Goal: Book appointment/travel/reservation

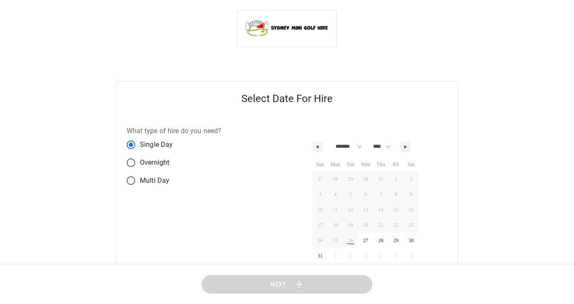
select select "*"
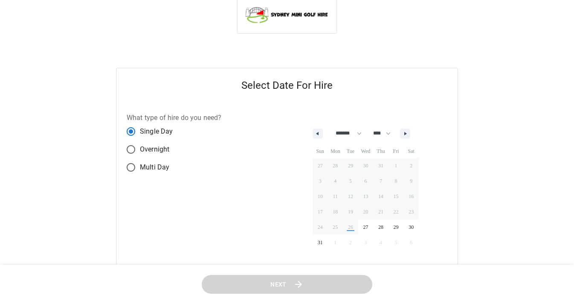
scroll to position [44, 0]
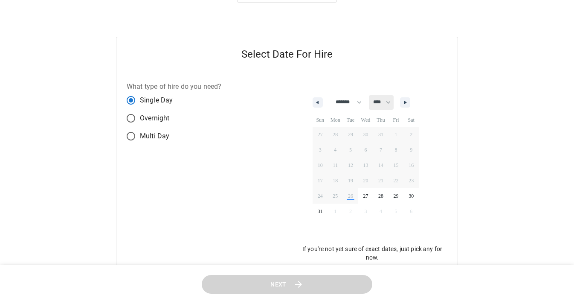
click at [389, 103] on select "**** ****" at bounding box center [381, 102] width 25 height 15
select select "****"
click at [355, 102] on select "******* ******** ***** ***** *** **** **** ****** ********* ******* ******** **…" at bounding box center [346, 102] width 35 height 15
select select "*"
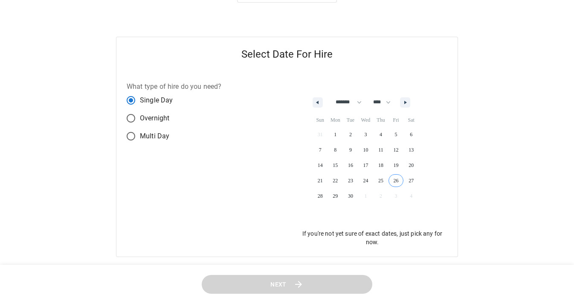
click at [401, 184] on span "26" at bounding box center [396, 180] width 15 height 11
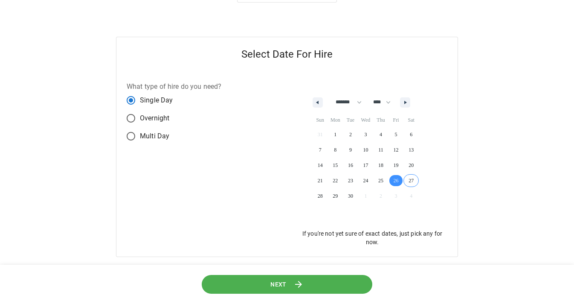
click at [409, 180] on span "27" at bounding box center [411, 180] width 15 height 11
click at [302, 284] on icon at bounding box center [298, 284] width 10 height 10
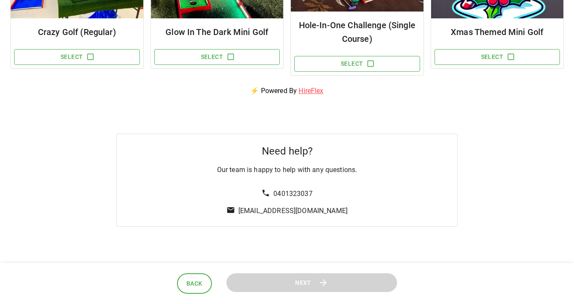
scroll to position [99, 0]
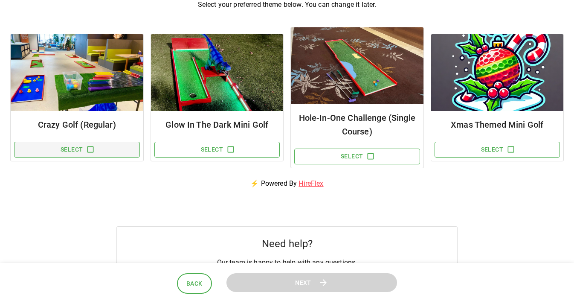
click at [83, 146] on button "Select" at bounding box center [77, 150] width 126 height 16
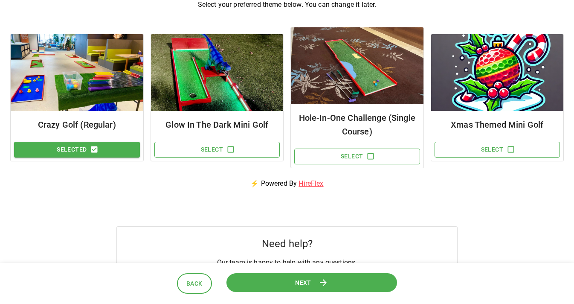
click at [276, 285] on button "Next" at bounding box center [311, 283] width 177 height 20
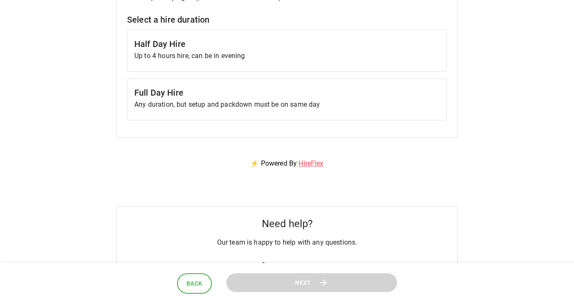
scroll to position [0, 0]
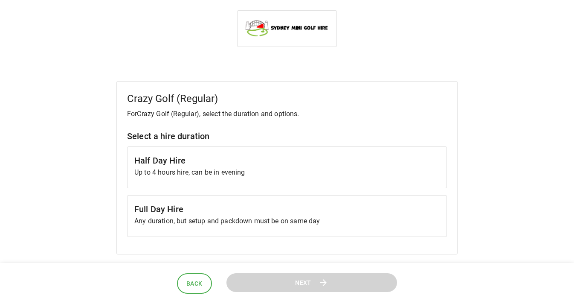
click at [285, 166] on h6 "Half Day Hire" at bounding box center [286, 161] width 305 height 14
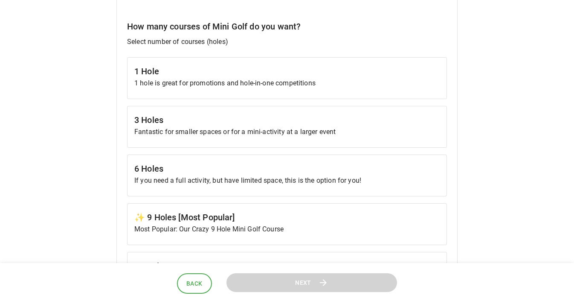
scroll to position [252, 0]
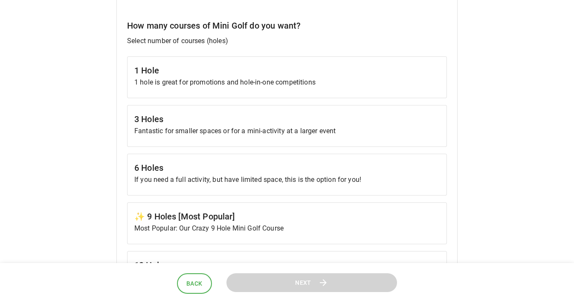
click at [307, 187] on div "6 Holes If you need a full activity, but have limited space, this is the option…" at bounding box center [287, 175] width 320 height 42
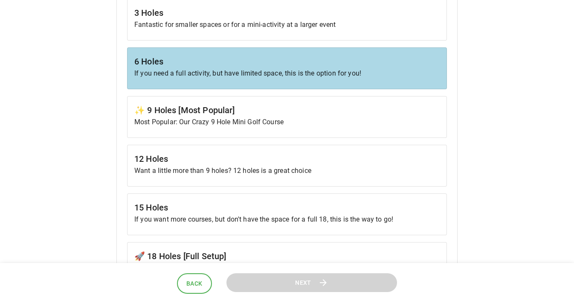
scroll to position [311, 0]
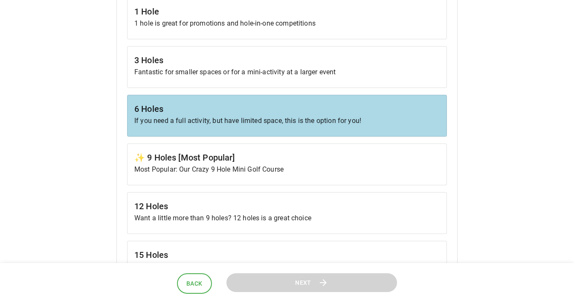
click at [282, 78] on div "3 Holes Fantastic for smaller spaces or for a mini-activity at a larger event" at bounding box center [287, 67] width 320 height 42
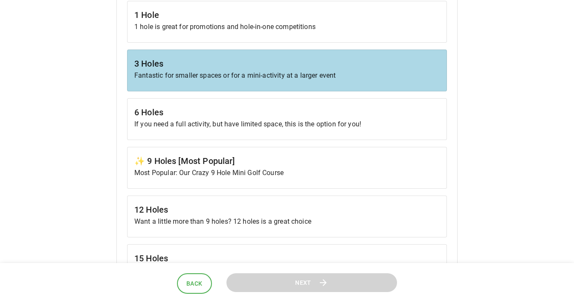
scroll to position [299, 0]
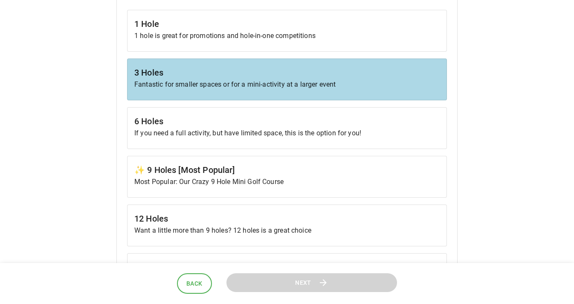
click at [265, 124] on h6 "6 Holes" at bounding box center [286, 121] width 305 height 14
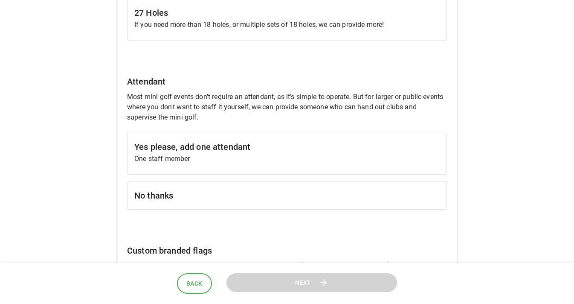
scroll to position [646, 0]
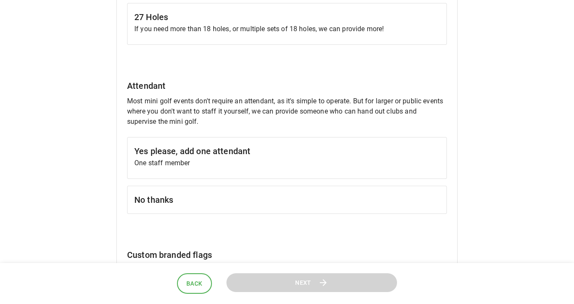
click at [231, 200] on h6 "No thanks" at bounding box center [286, 200] width 305 height 14
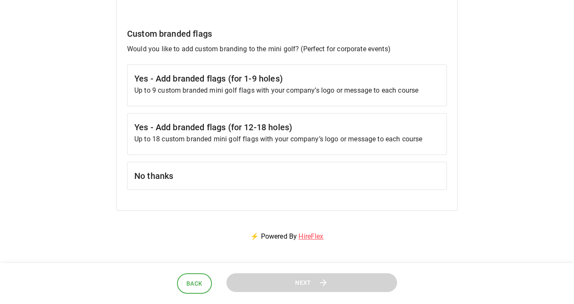
scroll to position [880, 0]
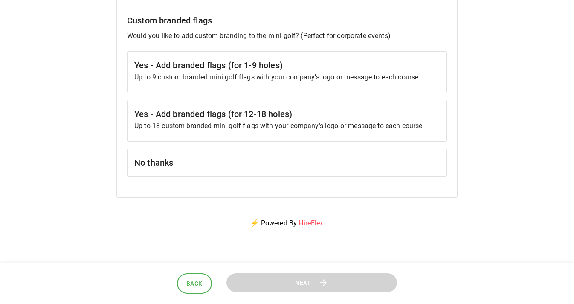
click at [242, 158] on h6 "No thanks" at bounding box center [286, 163] width 305 height 14
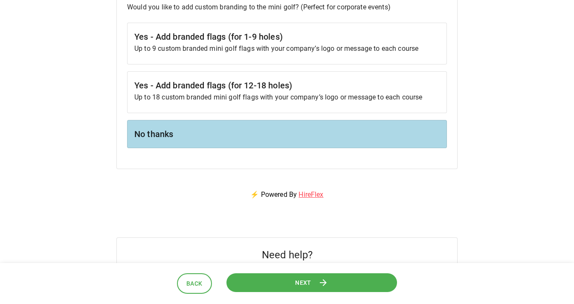
click at [265, 279] on button "Next" at bounding box center [311, 282] width 171 height 19
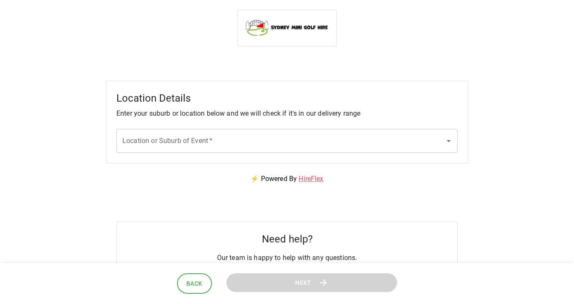
scroll to position [0, 0]
click at [256, 140] on input "Location or Suburb of Event   *" at bounding box center [280, 141] width 321 height 16
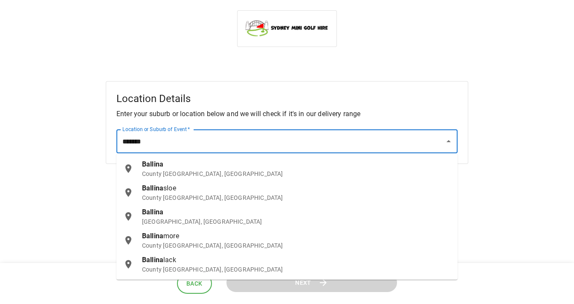
click at [244, 163] on div "[GEOGRAPHIC_DATA], [GEOGRAPHIC_DATA]" at bounding box center [296, 168] width 309 height 19
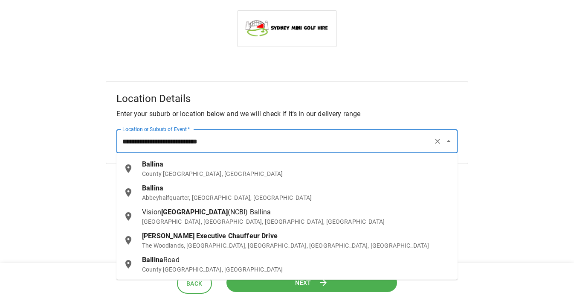
drag, startPoint x: 247, startPoint y: 142, endPoint x: 145, endPoint y: 142, distance: 101.1
click at [145, 142] on input "**********" at bounding box center [275, 141] width 310 height 16
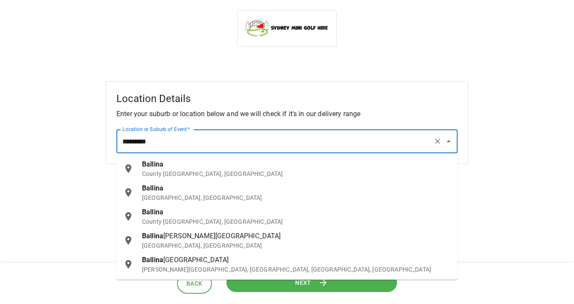
click at [167, 195] on p "[GEOGRAPHIC_DATA], [GEOGRAPHIC_DATA]" at bounding box center [296, 197] width 309 height 9
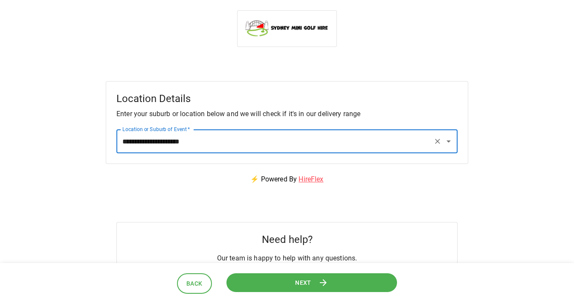
type input "**********"
click at [270, 282] on button "Next" at bounding box center [312, 283] width 178 height 20
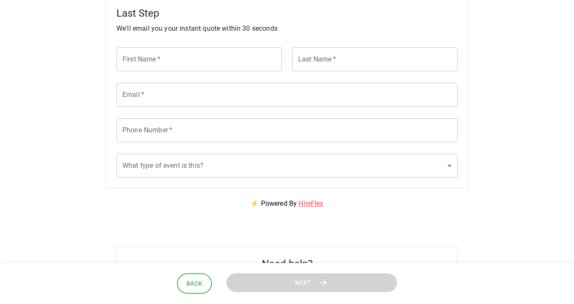
scroll to position [267, 0]
